Goal: Task Accomplishment & Management: Manage account settings

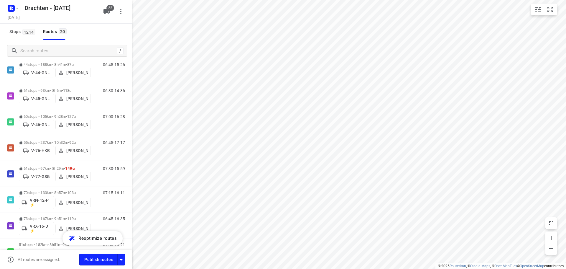
scroll to position [266, 0]
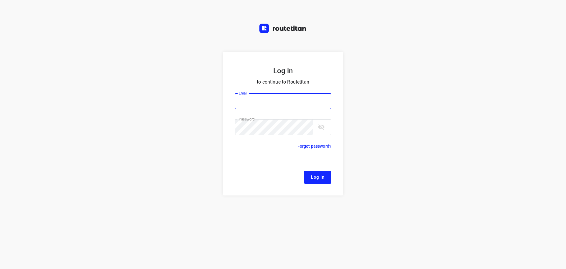
type input "[EMAIL_ADDRESS][DOMAIN_NAME]"
click at [323, 176] on span "Log In" at bounding box center [317, 177] width 13 height 8
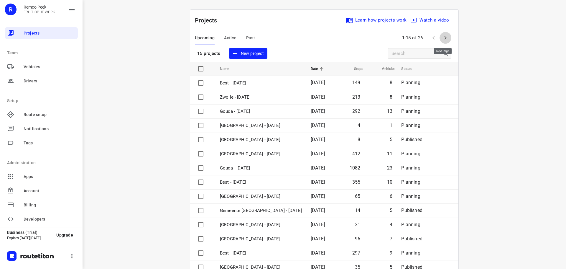
click at [444, 35] on icon "button" at bounding box center [445, 37] width 7 height 7
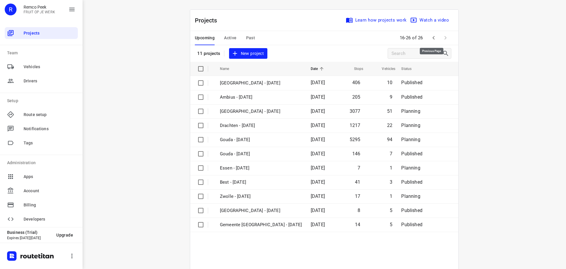
click at [435, 36] on icon "button" at bounding box center [433, 37] width 7 height 7
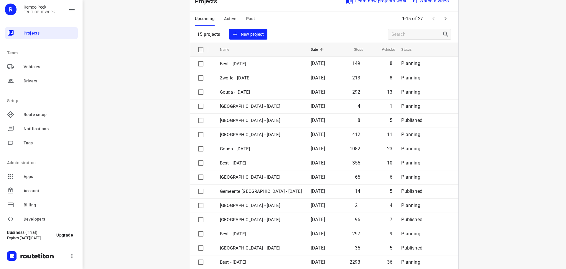
scroll to position [30, 0]
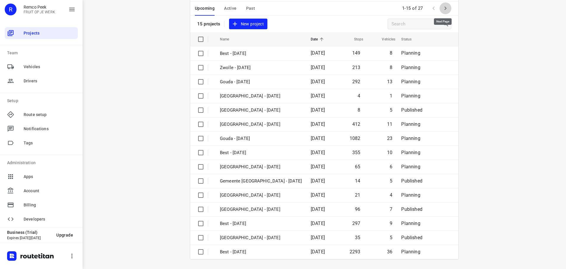
click at [443, 8] on icon "button" at bounding box center [445, 8] width 7 height 7
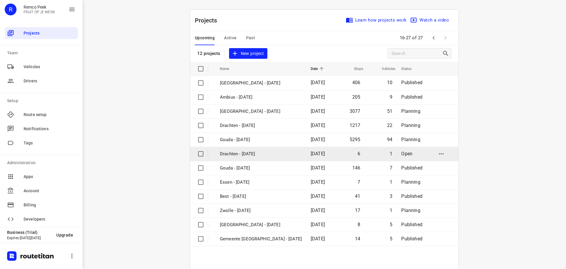
click at [244, 153] on p "Drachten - Friday" at bounding box center [261, 153] width 82 height 7
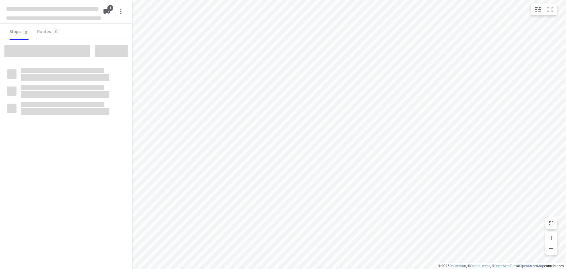
checkbox input "true"
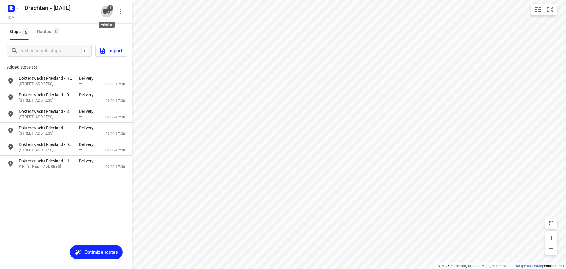
click at [106, 10] on icon "button" at bounding box center [107, 11] width 6 height 5
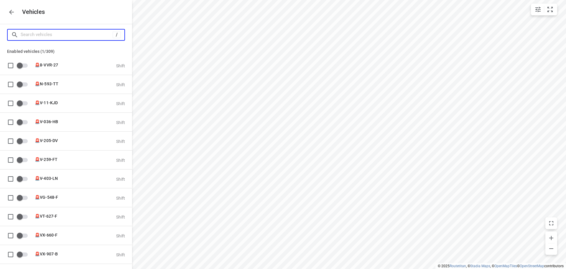
click at [48, 36] on input "Search vehicles" at bounding box center [67, 34] width 92 height 9
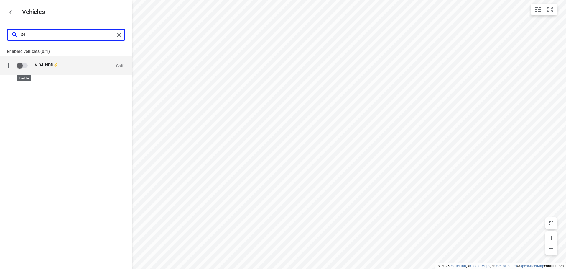
type input "34"
click at [22, 66] on input "grid" at bounding box center [20, 65] width 34 height 11
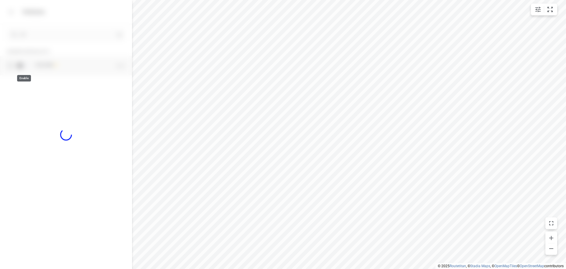
checkbox input "true"
click at [10, 12] on icon "button" at bounding box center [11, 12] width 5 height 5
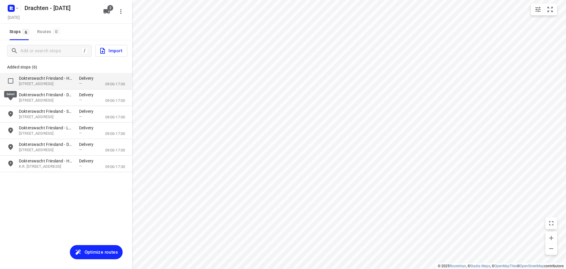
click at [11, 82] on input "grid" at bounding box center [11, 81] width 12 height 12
checkbox input "true"
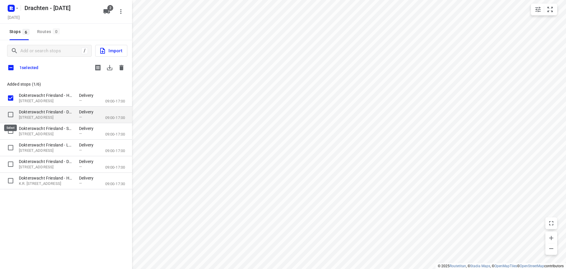
click at [11, 112] on input "grid" at bounding box center [11, 115] width 12 height 12
checkbox input "true"
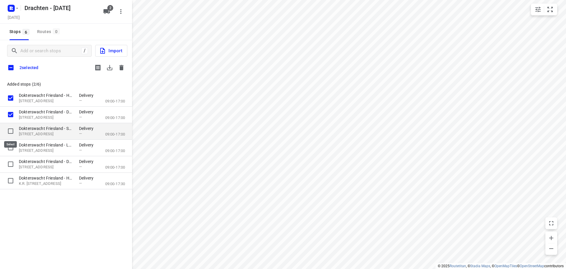
click at [11, 131] on input "grid" at bounding box center [11, 131] width 12 height 12
checkbox input "true"
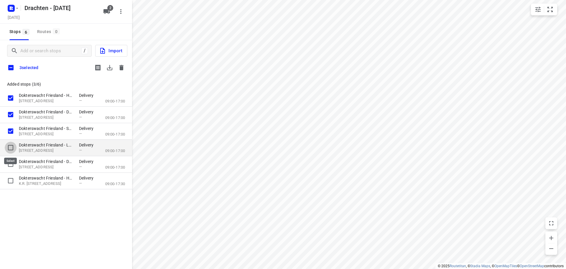
drag, startPoint x: 10, startPoint y: 145, endPoint x: 10, endPoint y: 160, distance: 14.8
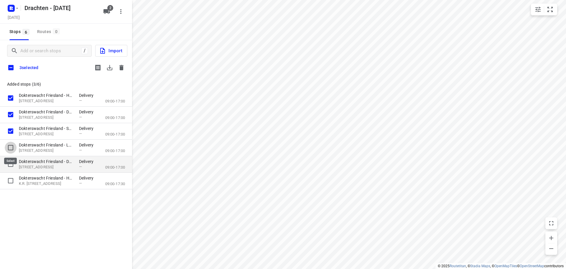
click at [10, 145] on input "grid" at bounding box center [11, 148] width 12 height 12
checkbox input "true"
click at [9, 163] on input "grid" at bounding box center [11, 164] width 12 height 12
checkbox input "true"
click at [11, 178] on input "grid" at bounding box center [11, 181] width 12 height 12
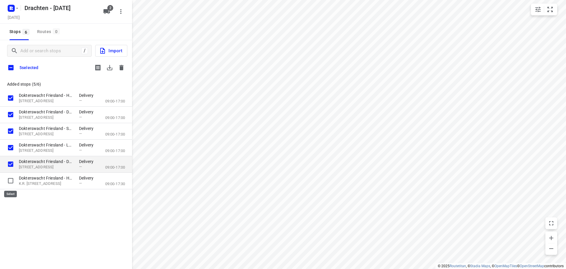
checkbox input "true"
click at [123, 13] on icon "button" at bounding box center [120, 11] width 7 height 7
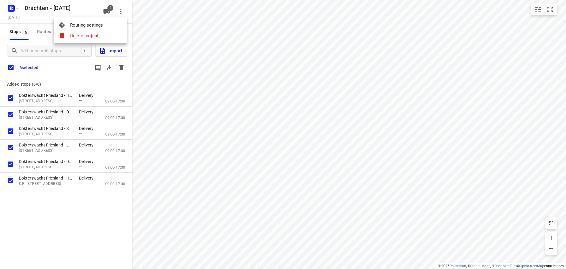
click at [124, 13] on div at bounding box center [283, 134] width 566 height 269
click at [109, 10] on span "2" at bounding box center [110, 8] width 6 height 6
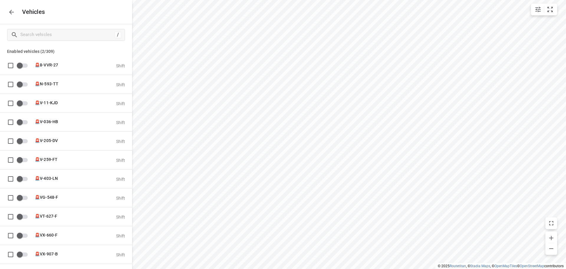
click at [15, 12] on button "button" at bounding box center [12, 12] width 12 height 12
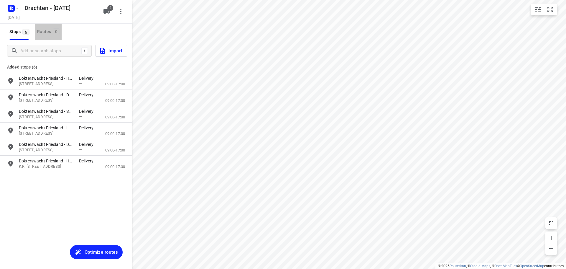
click at [44, 32] on div "Routes 0" at bounding box center [49, 31] width 24 height 7
click at [49, 33] on div "Routes 0" at bounding box center [49, 31] width 24 height 7
click at [95, 250] on span "Optimize routes" at bounding box center [101, 252] width 33 height 8
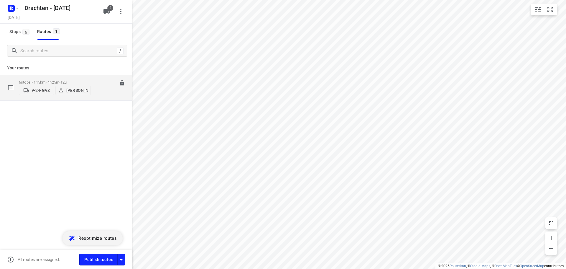
click at [45, 92] on p "V-24-GVZ" at bounding box center [41, 90] width 18 height 5
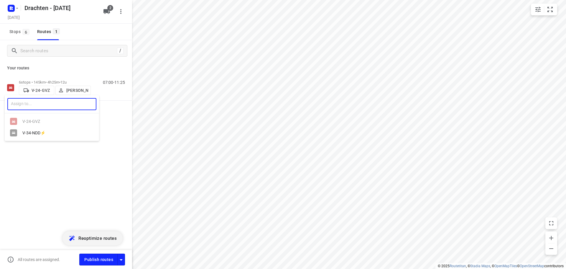
click at [35, 105] on input "text" at bounding box center [51, 104] width 89 height 12
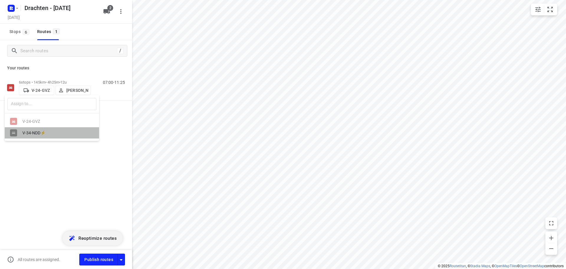
click at [38, 133] on div "V-34-NDD⚡" at bounding box center [53, 132] width 62 height 5
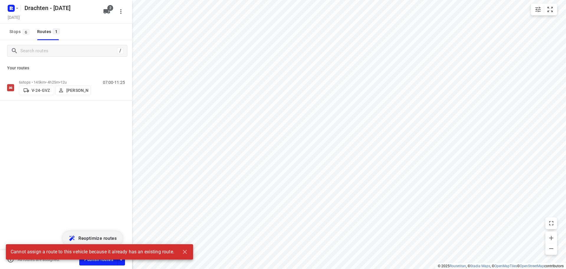
click at [71, 141] on div "6 stops • 145km • 4h25m • 12u V-24-GVZ Jos Kaspers 07:00-11:25" at bounding box center [66, 108] width 132 height 67
click at [108, 14] on icon "button" at bounding box center [106, 11] width 7 height 7
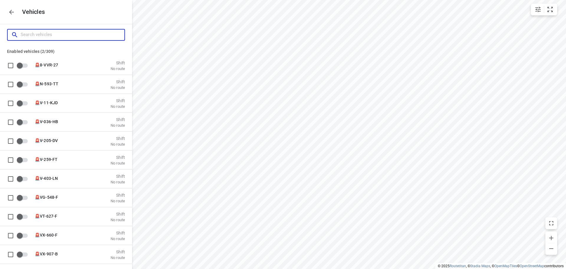
click at [23, 36] on input "Search vehicles" at bounding box center [73, 34] width 104 height 9
type input "34"
checkbox input "true"
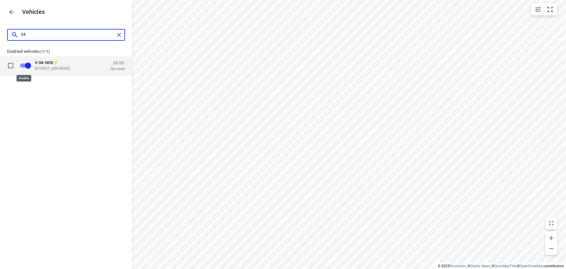
type input "34"
click at [48, 89] on div "V- 34 -NDD⚡ Zuidbaan 527, 2841 MD Moordrecht, Netherlands 08:00- No route" at bounding box center [66, 74] width 132 height 37
click at [12, 12] on icon "button" at bounding box center [11, 12] width 5 height 5
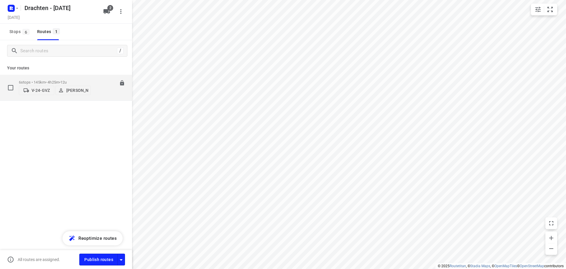
click at [31, 90] on span "V-24-GVZ" at bounding box center [37, 90] width 30 height 6
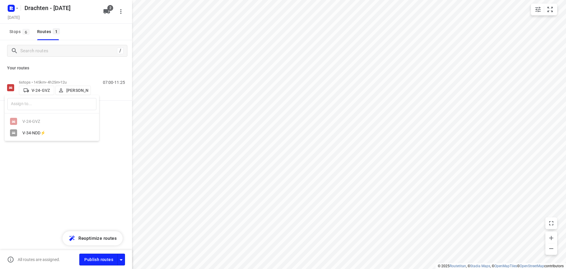
click at [35, 134] on div "V-34-NDD⚡" at bounding box center [53, 132] width 62 height 5
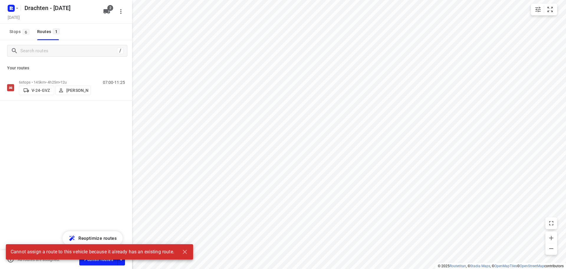
click at [64, 127] on div "6 stops • 145km • 4h25m • 12u V-24-GVZ Jos Kaspers 07:00-11:25" at bounding box center [66, 108] width 132 height 67
drag, startPoint x: 84, startPoint y: 128, endPoint x: 71, endPoint y: 111, distance: 22.0
click at [85, 128] on div "6 stops • 145km • 4h25m • 12u V-24-GVZ Jos Kaspers 07:00-11:25" at bounding box center [66, 108] width 132 height 67
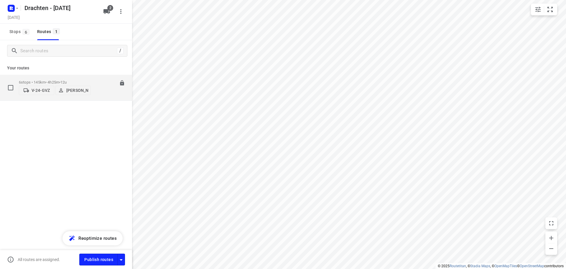
click at [97, 87] on div "07:00-11:25" at bounding box center [111, 89] width 30 height 18
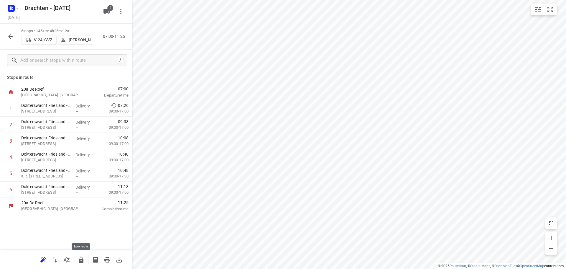
click at [82, 264] on button "button" at bounding box center [81, 260] width 12 height 12
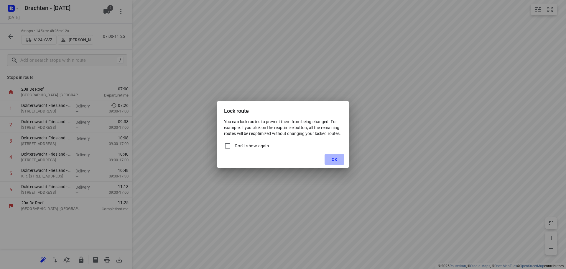
click at [332, 160] on span "OK" at bounding box center [335, 159] width 6 height 5
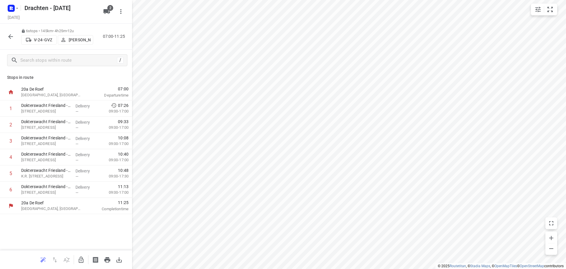
click at [9, 36] on icon "button" at bounding box center [10, 36] width 5 height 5
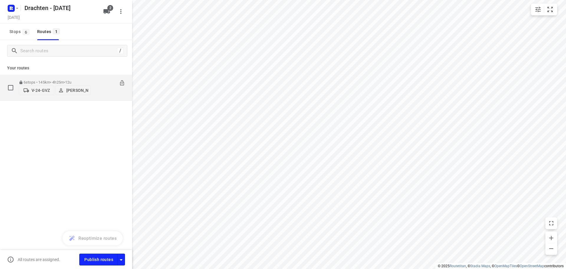
click at [65, 80] on span "•" at bounding box center [64, 82] width 1 height 4
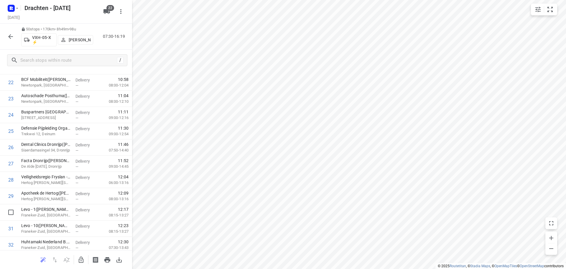
scroll to position [325, 0]
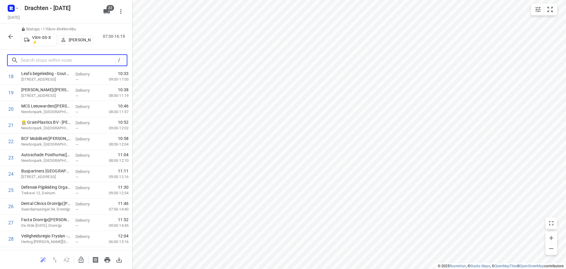
click at [60, 64] on input "text" at bounding box center [68, 60] width 94 height 9
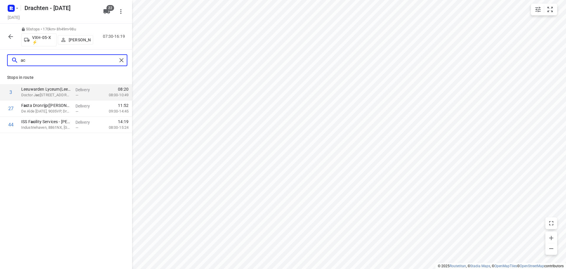
scroll to position [0, 0]
type input "ac"
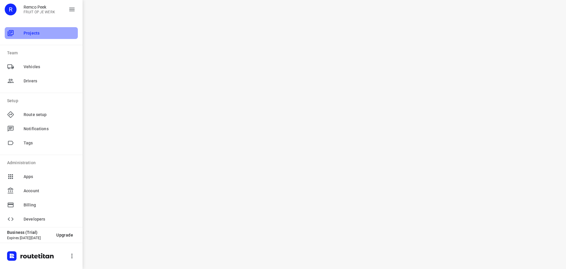
click at [42, 34] on span "Projects" at bounding box center [50, 33] width 52 height 6
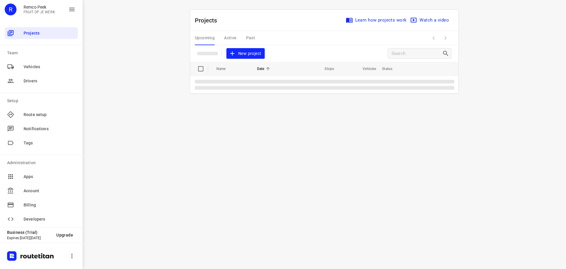
click at [309, 110] on div "i © 2025 Routetitan , © Stadia Maps , © OpenMapTiles © OpenStreetMap contributo…" at bounding box center [325, 134] width 484 height 269
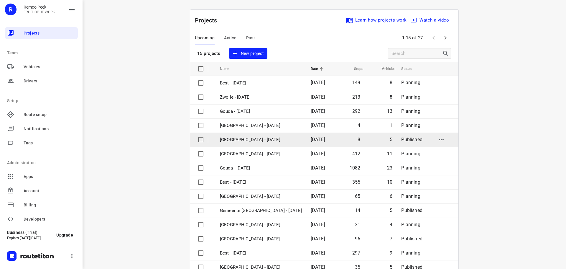
scroll to position [30, 0]
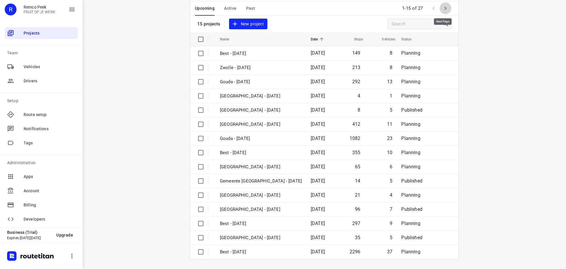
click at [445, 8] on icon "button" at bounding box center [445, 8] width 7 height 7
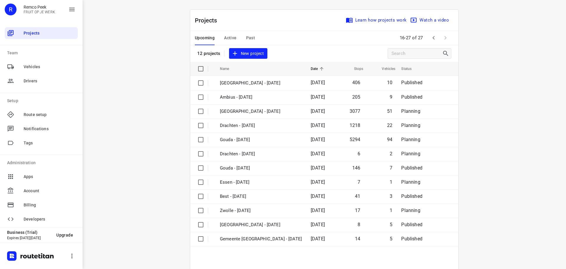
click at [430, 36] on icon "button" at bounding box center [433, 37] width 7 height 7
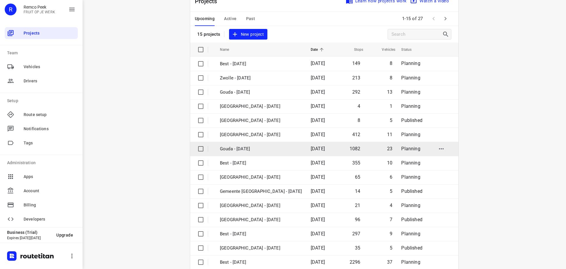
scroll to position [30, 0]
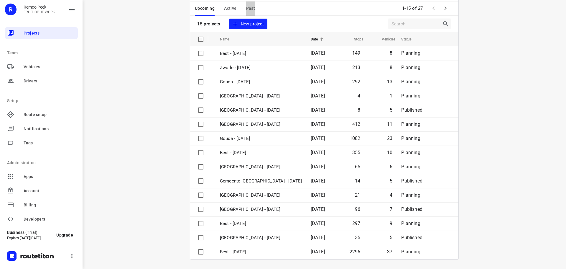
click at [246, 5] on span "Past" at bounding box center [250, 8] width 9 height 7
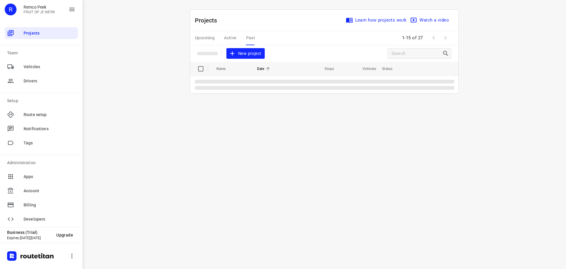
scroll to position [0, 0]
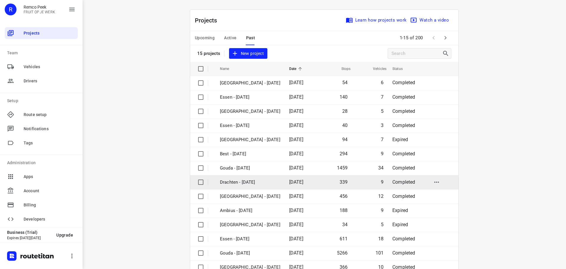
click at [243, 182] on p "Drachten - [DATE]" at bounding box center [250, 182] width 60 height 7
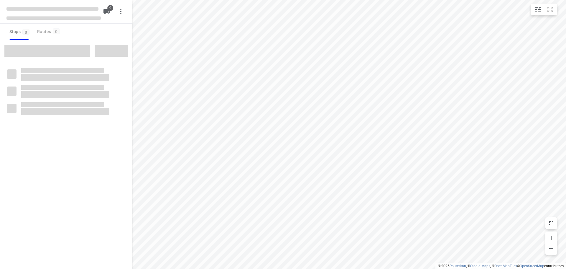
click at [123, 29] on div "Stops 0 Routes 0" at bounding box center [66, 32] width 132 height 17
click at [104, 12] on div "9" at bounding box center [108, 12] width 14 height 12
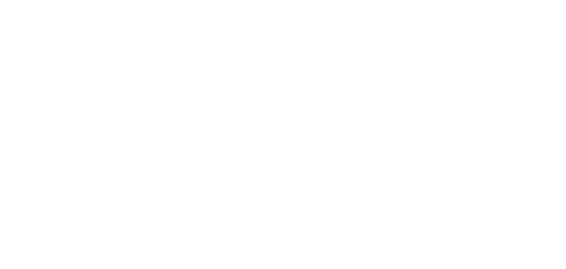
click at [134, 0] on html at bounding box center [283, 0] width 566 height 0
click at [162, 0] on html at bounding box center [283, 0] width 566 height 0
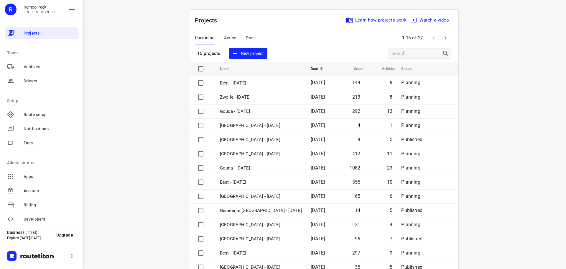
click at [246, 37] on span "Past" at bounding box center [250, 37] width 9 height 7
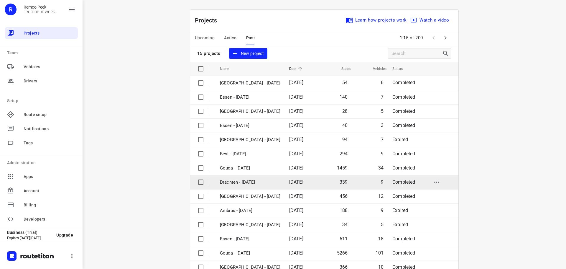
click at [250, 183] on p "Drachten - [DATE]" at bounding box center [250, 182] width 60 height 7
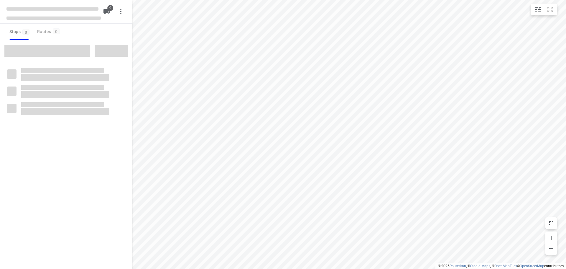
checkbox input "true"
